Goal: Information Seeking & Learning: Learn about a topic

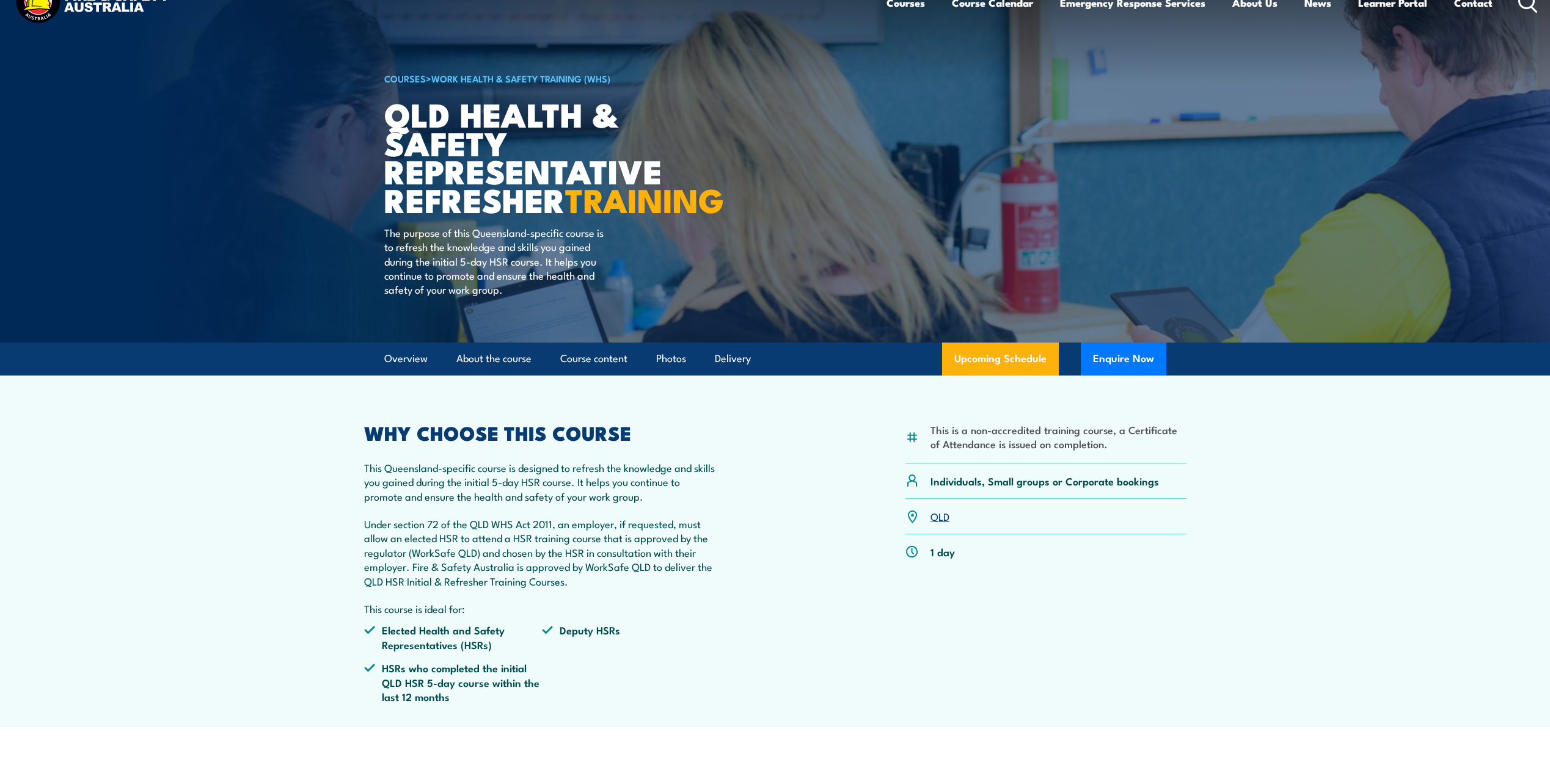
scroll to position [61, 0]
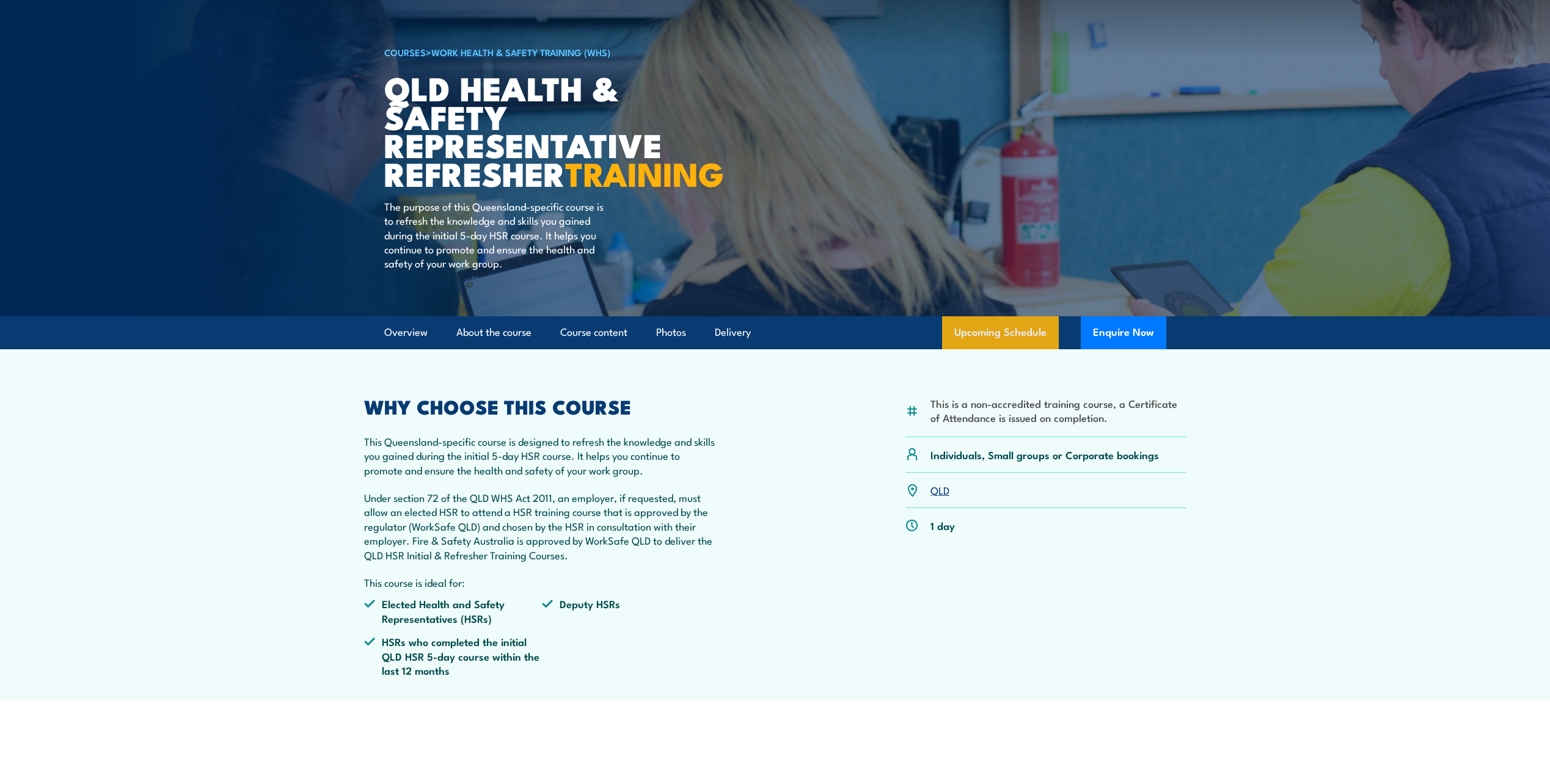
click at [1047, 349] on link "Upcoming Schedule" at bounding box center [999, 332] width 116 height 33
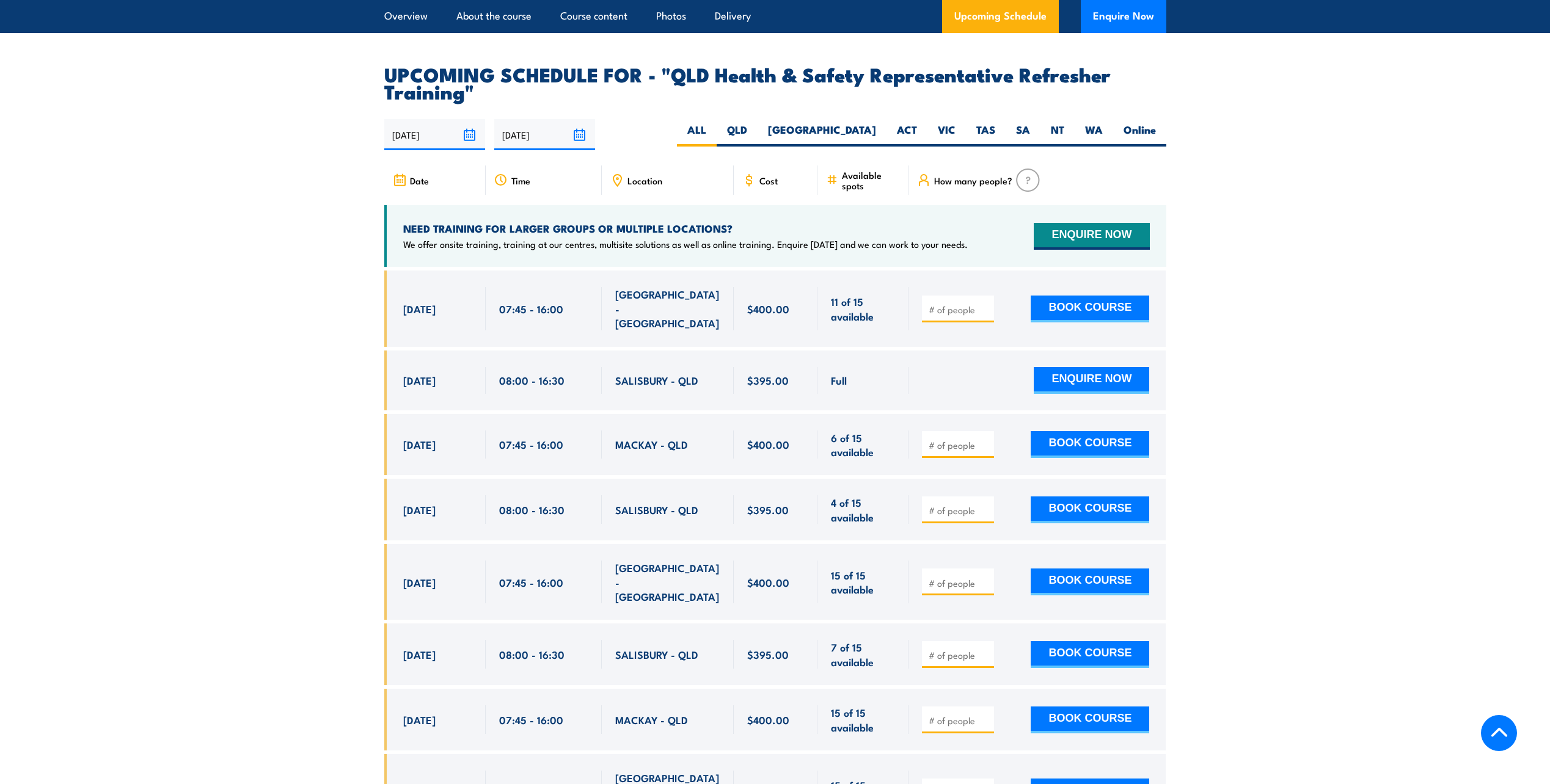
scroll to position [2020, 0]
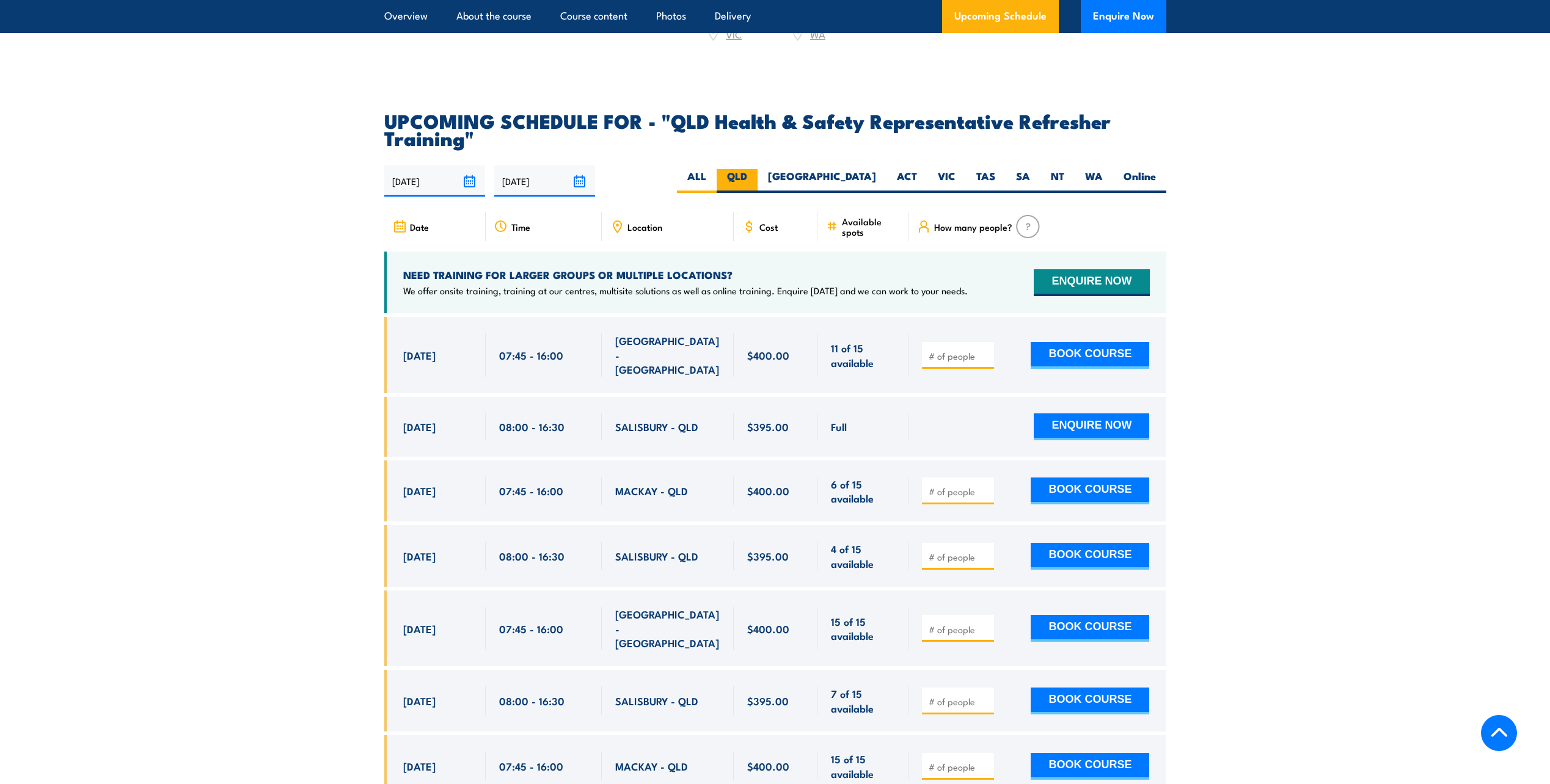
click at [758, 187] on label "QLD" at bounding box center [737, 181] width 41 height 24
click at [755, 177] on input "QLD" at bounding box center [751, 173] width 8 height 8
radio input "true"
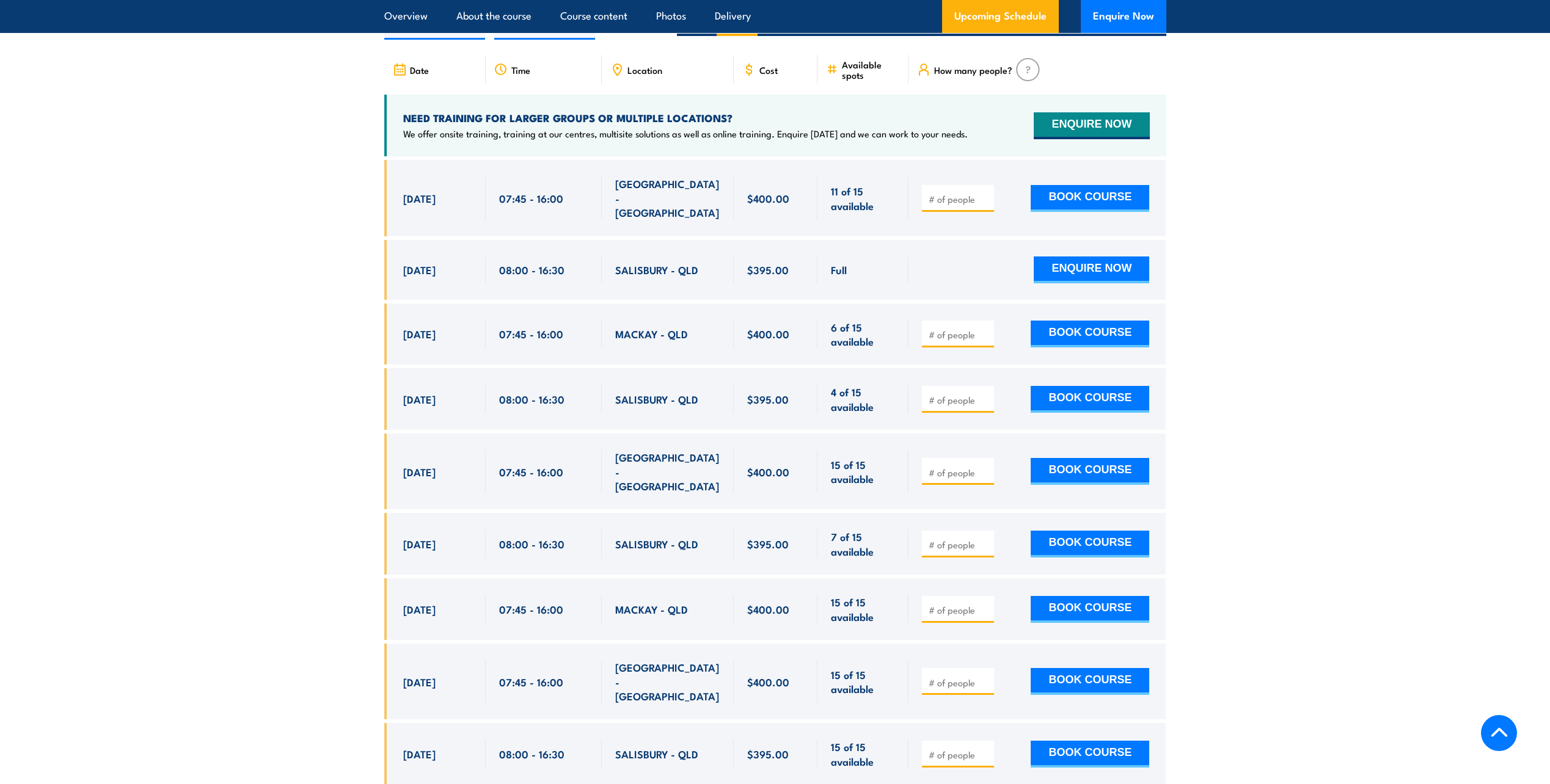
scroll to position [2020, 0]
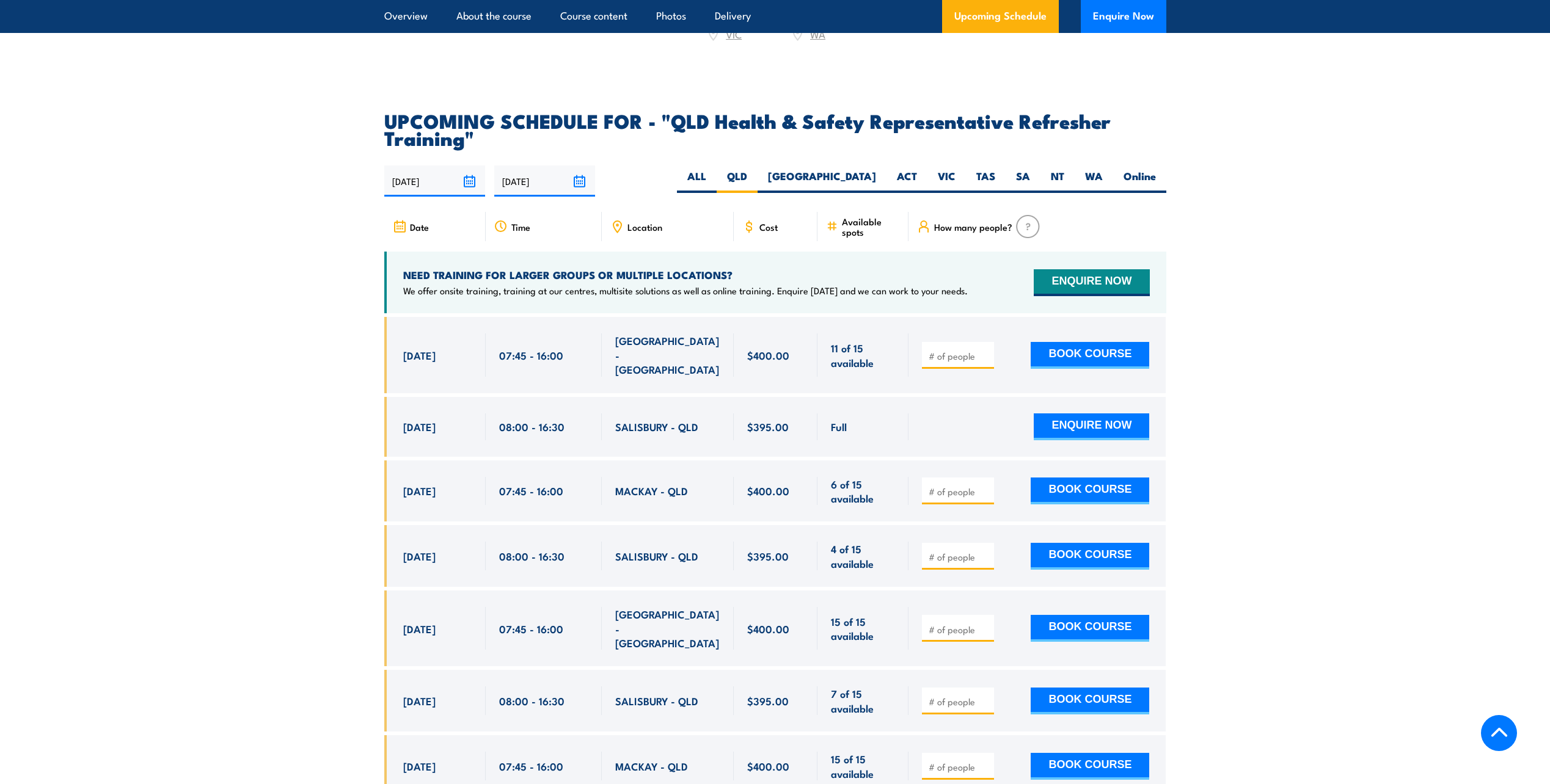
click at [639, 232] on span "Location" at bounding box center [645, 226] width 35 height 10
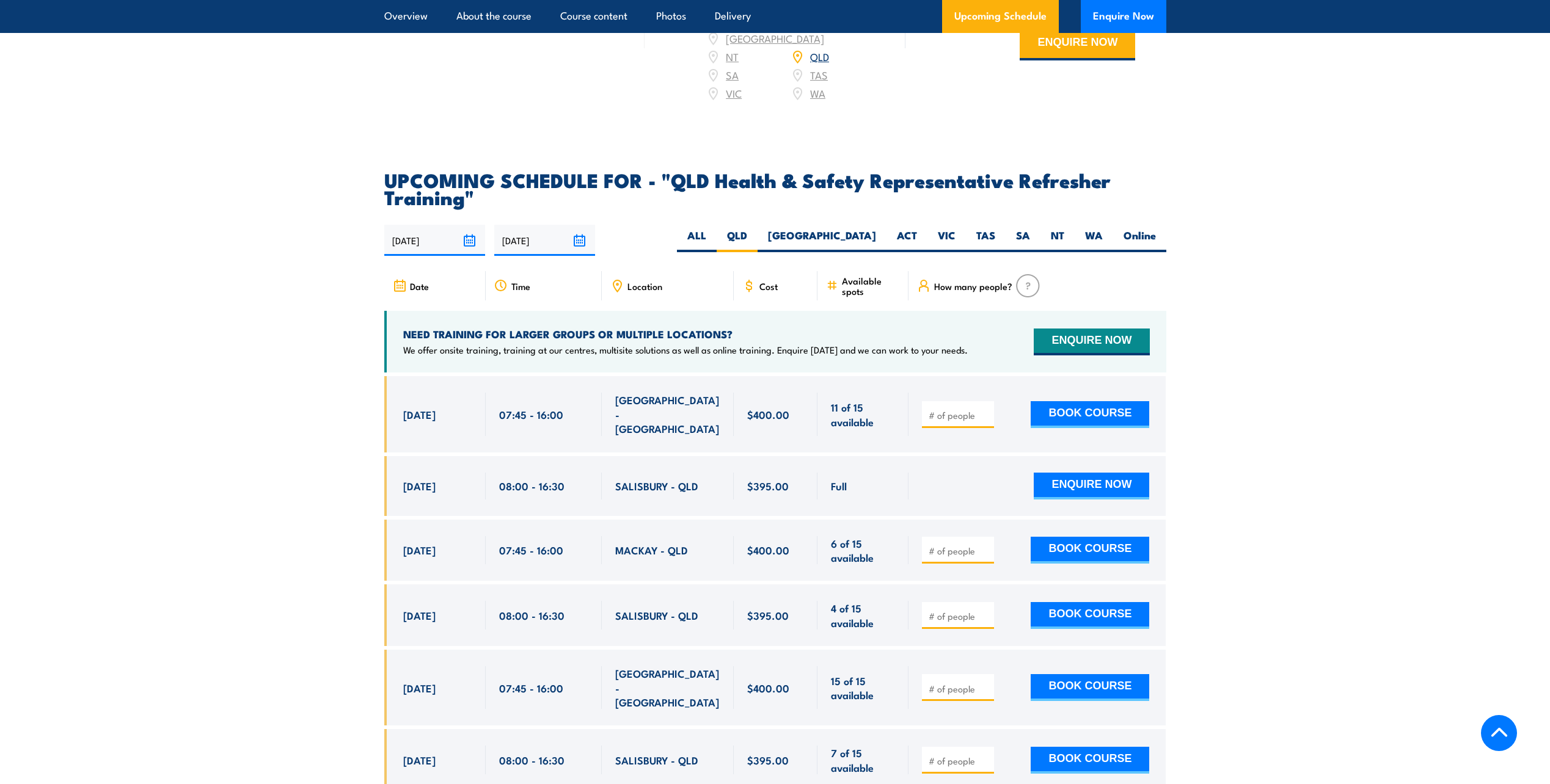
scroll to position [1958, 0]
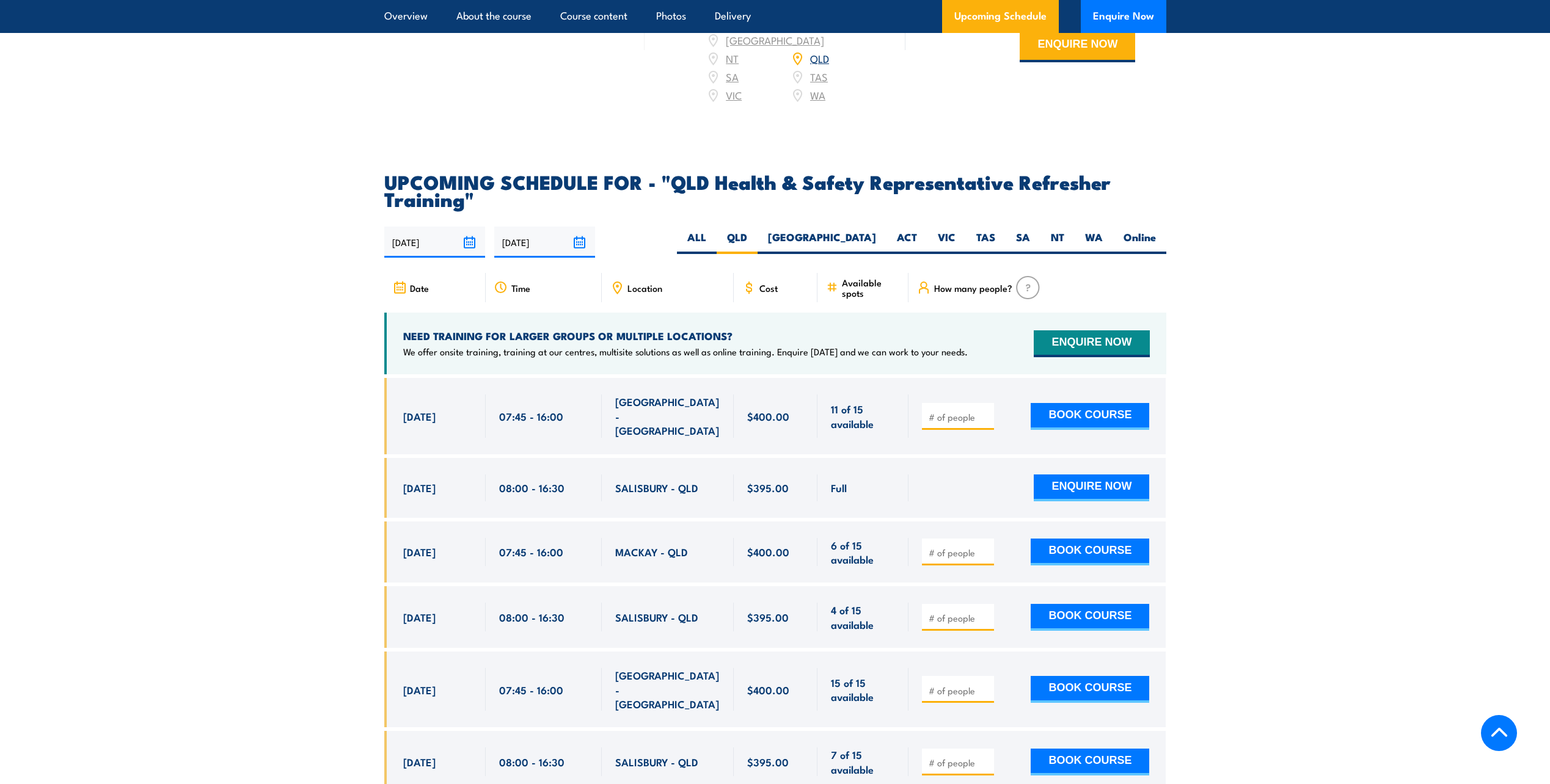
click at [617, 288] on icon at bounding box center [617, 287] width 2 height 2
click at [470, 254] on input "21/08/2025" at bounding box center [434, 242] width 101 height 31
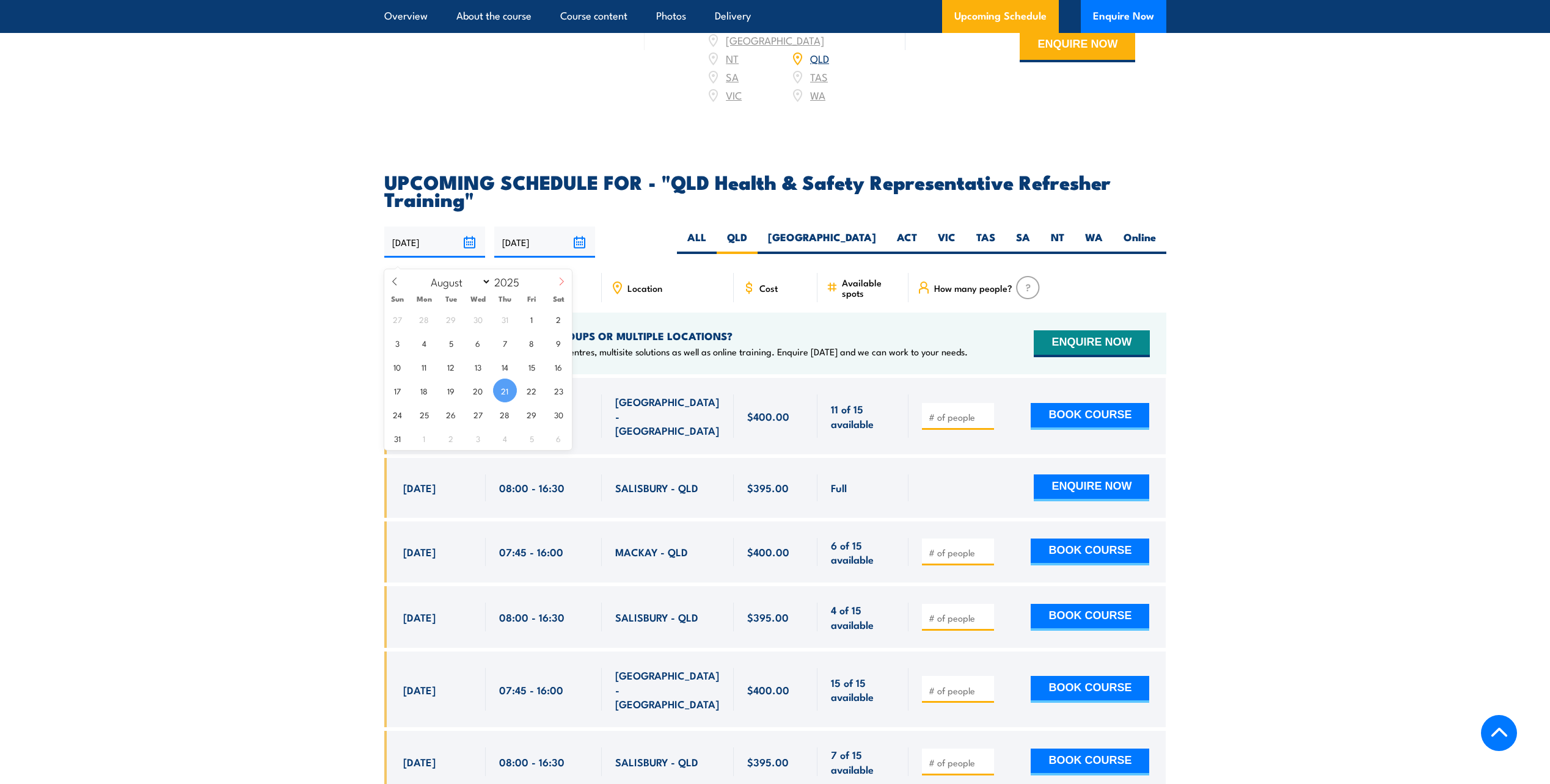
click at [564, 283] on icon at bounding box center [561, 281] width 8 height 8
click at [563, 283] on icon at bounding box center [561, 281] width 8 height 8
click at [559, 282] on icon at bounding box center [561, 281] width 8 height 8
select select "10"
click at [555, 321] on span "1" at bounding box center [559, 319] width 24 height 24
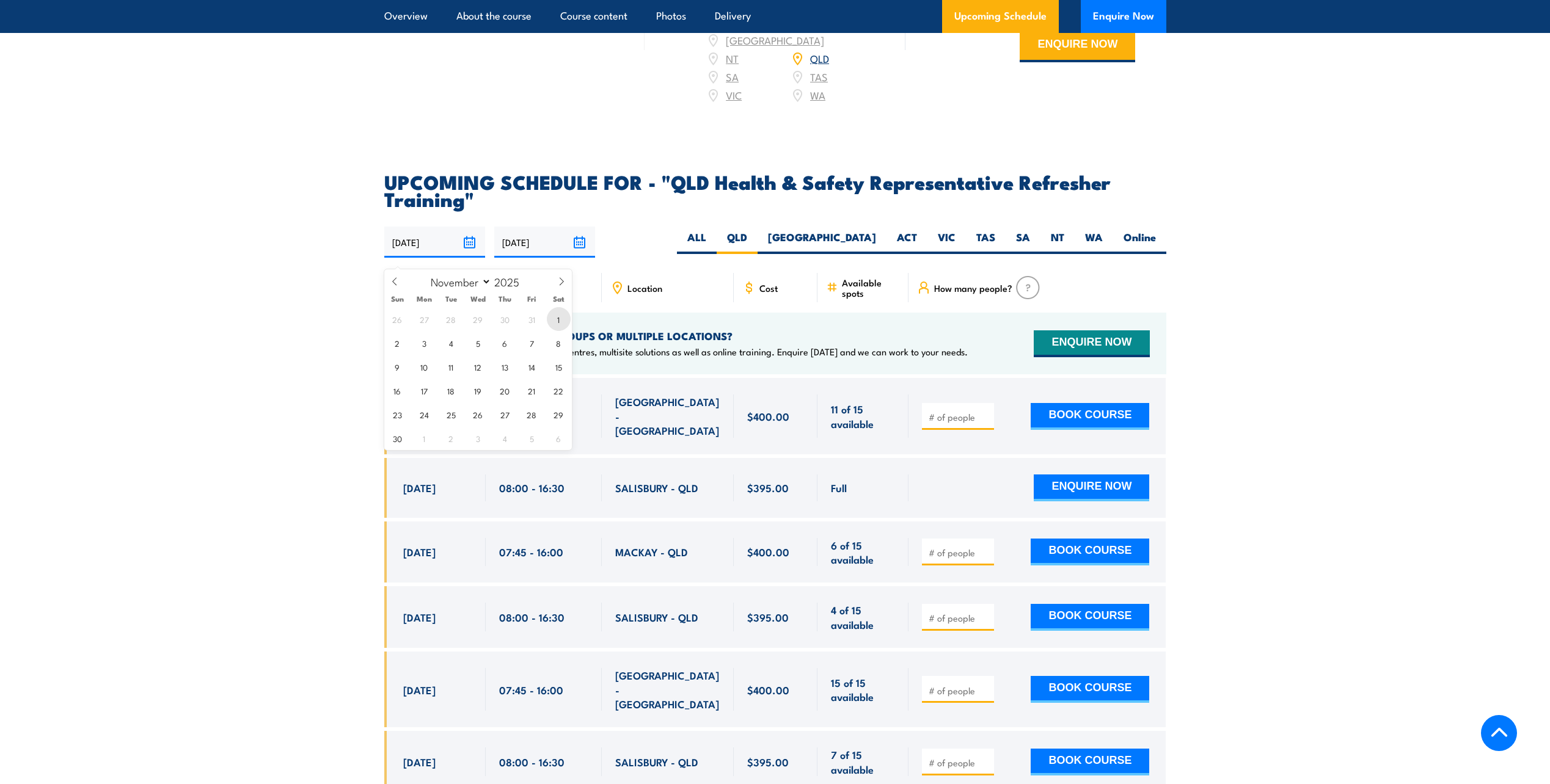
type input "[DATE]"
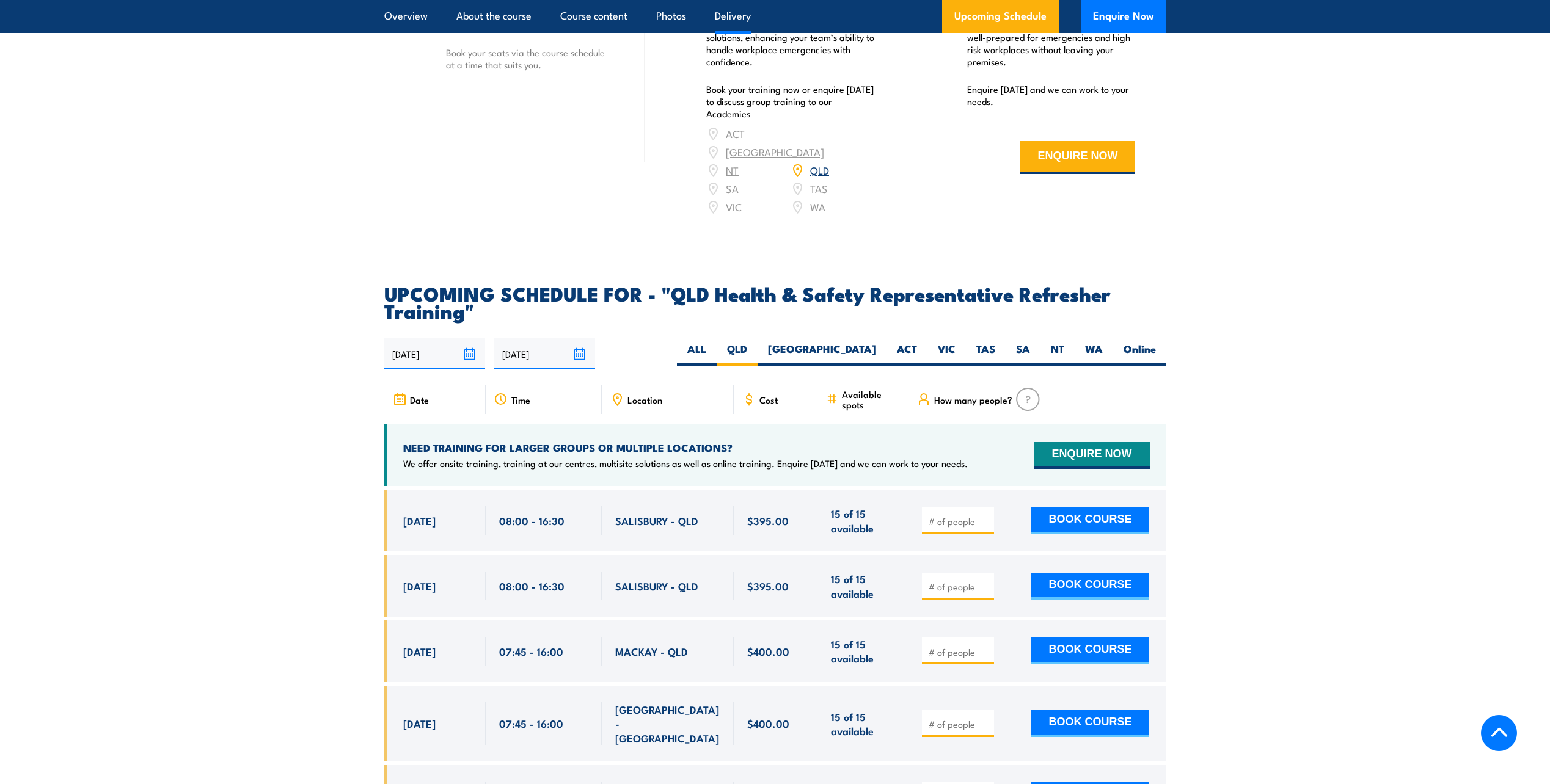
scroll to position [1835, 0]
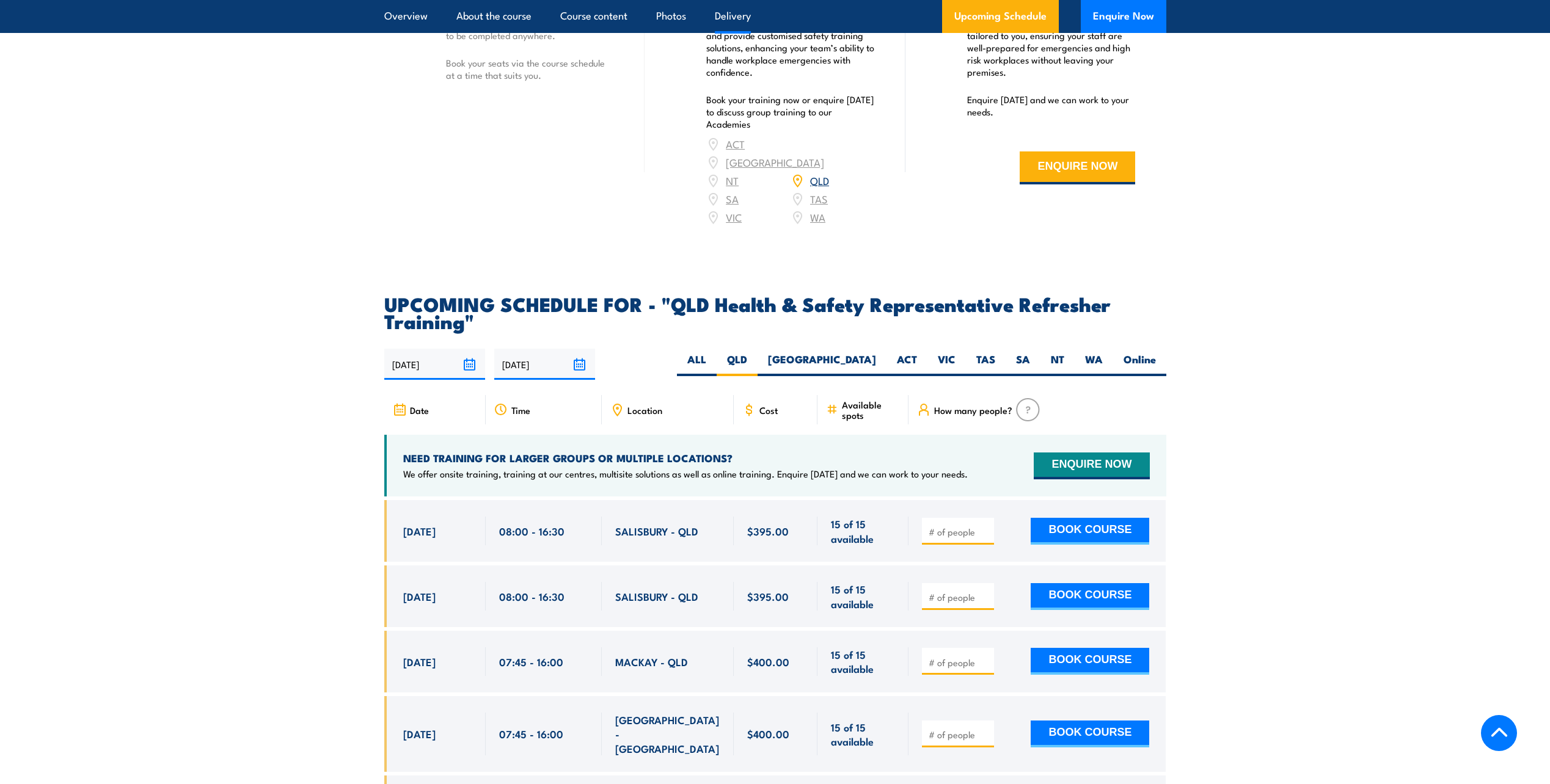
click at [578, 380] on input "17/02/2026" at bounding box center [544, 365] width 101 height 31
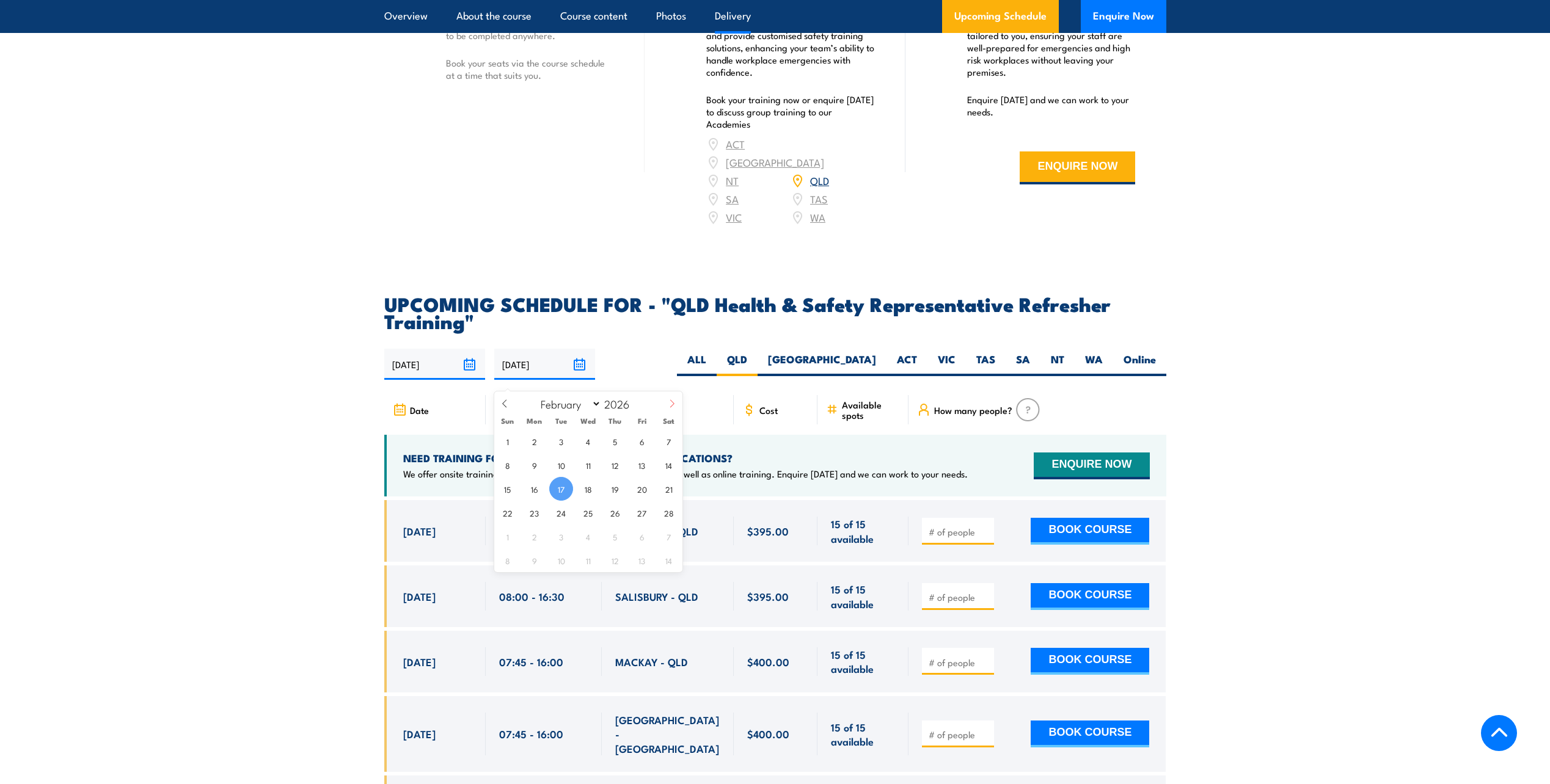
click at [669, 405] on icon at bounding box center [671, 403] width 8 height 8
select select "2"
click at [618, 465] on span "12" at bounding box center [615, 465] width 24 height 24
type input "[DATE]"
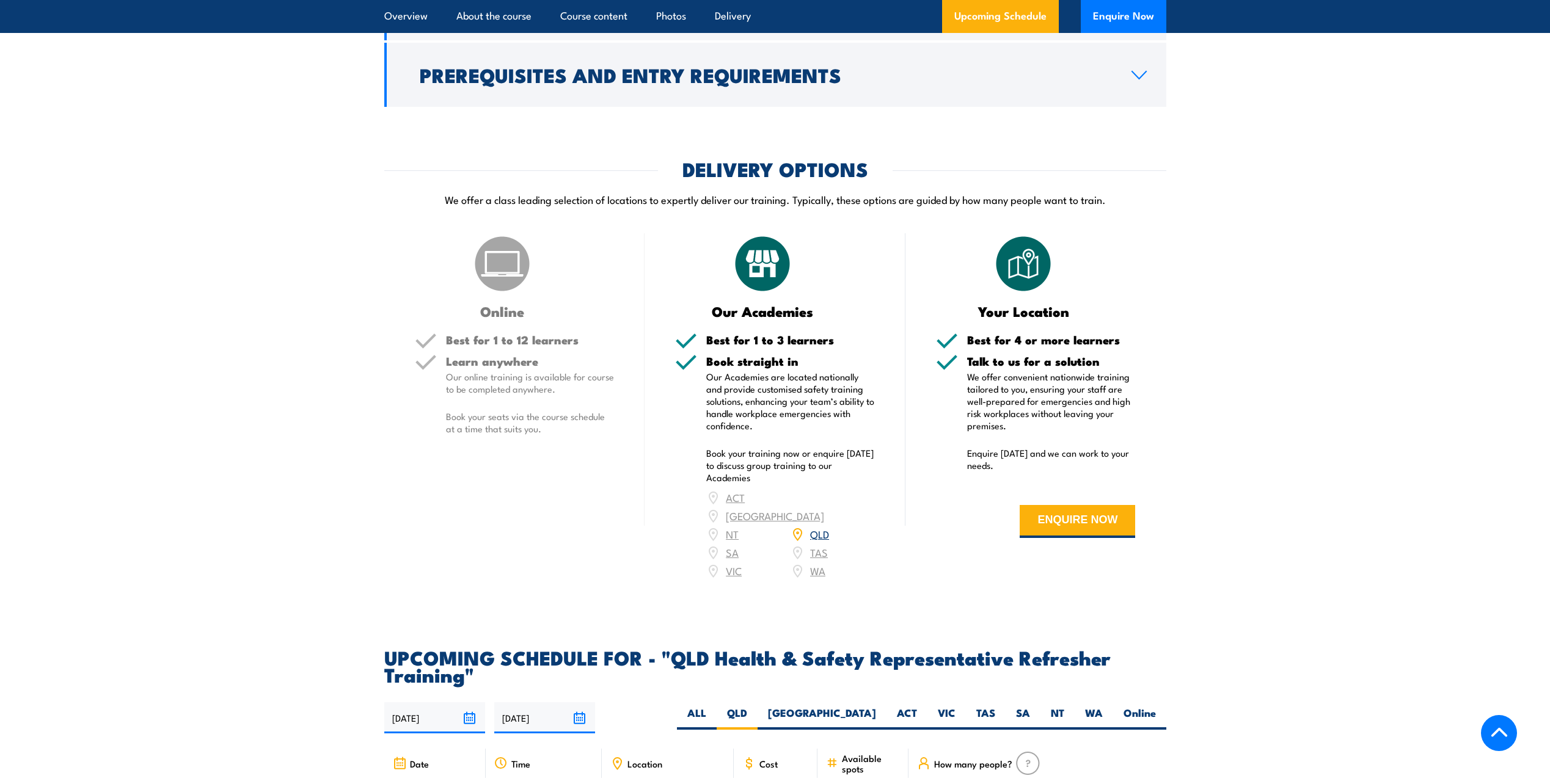
scroll to position [1469, 0]
